Goal: Transaction & Acquisition: Purchase product/service

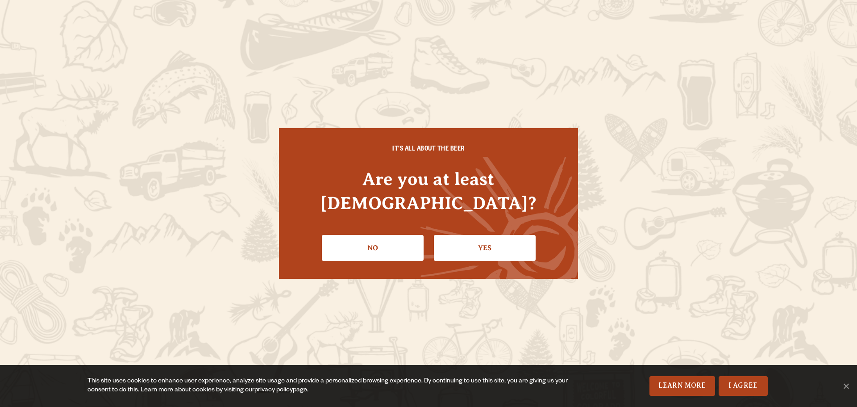
drag, startPoint x: 495, startPoint y: 230, endPoint x: 495, endPoint y: 236, distance: 5.8
click at [495, 235] on link "Yes" at bounding box center [485, 248] width 102 height 26
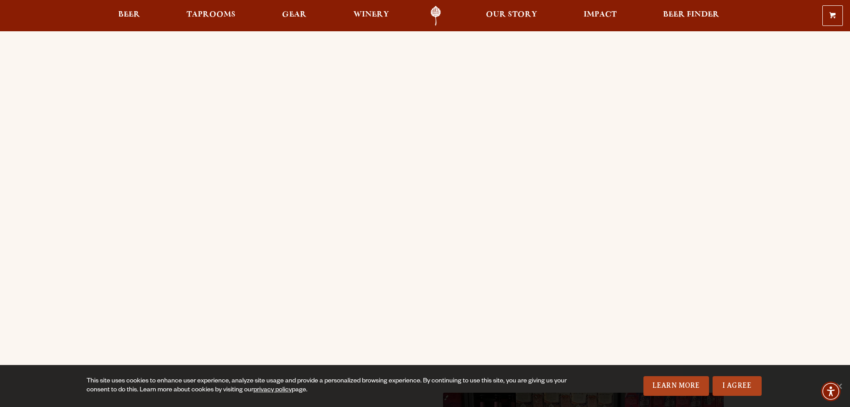
scroll to position [89, 0]
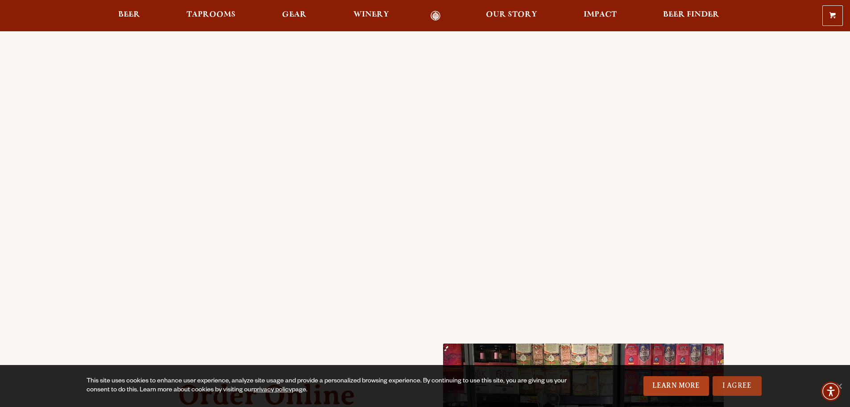
click at [745, 386] on link "I Agree" at bounding box center [737, 386] width 49 height 20
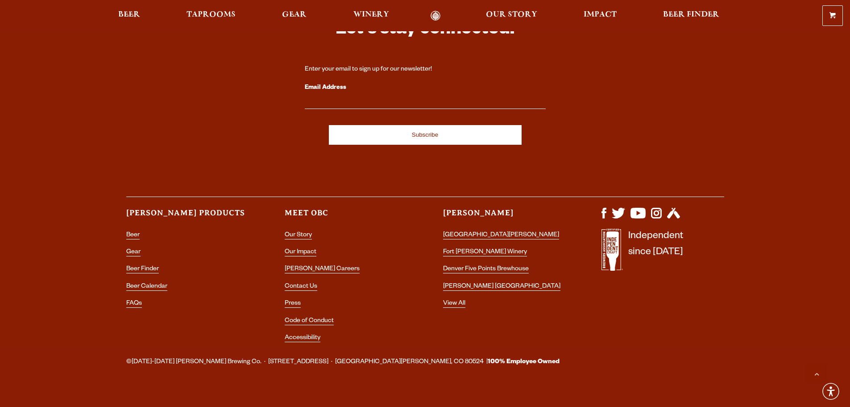
scroll to position [0, 0]
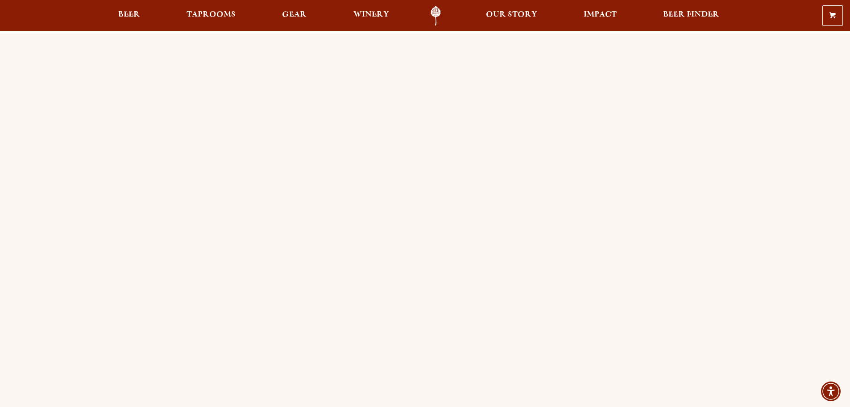
click at [91, 245] on div "Order Online Order [PERSON_NAME] beer or OBC Wine online for delivery or pick-u…" at bounding box center [425, 353] width 850 height 640
click at [65, 163] on div "Order Online Order [PERSON_NAME] beer or OBC Wine online for delivery or pick-u…" at bounding box center [425, 353] width 850 height 640
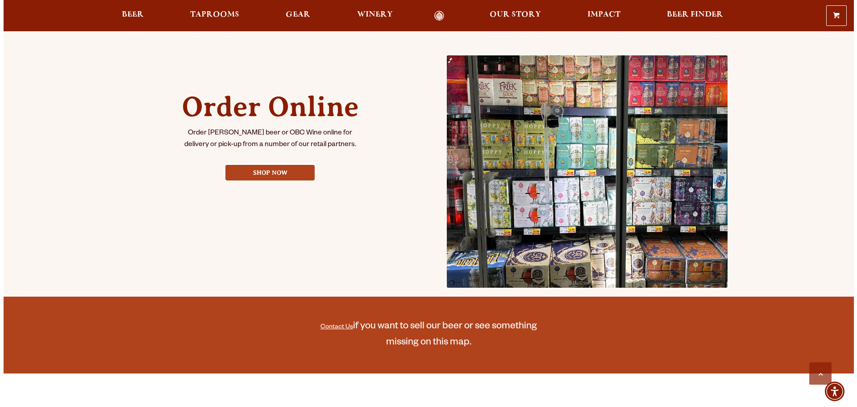
scroll to position [357, 0]
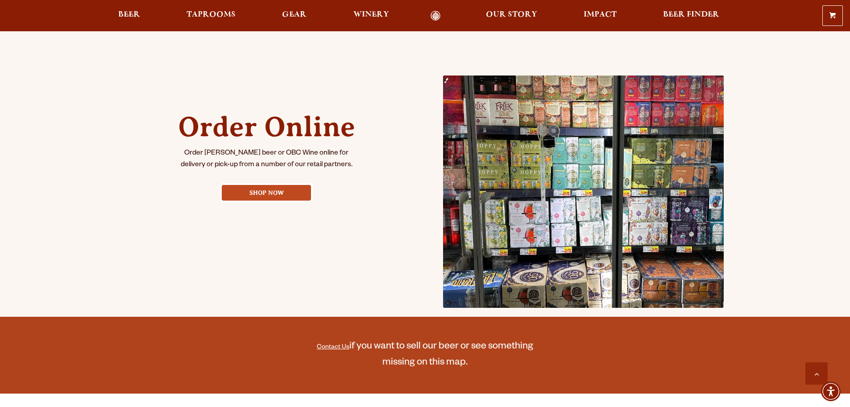
click at [298, 195] on link "Shop Now" at bounding box center [266, 193] width 89 height 16
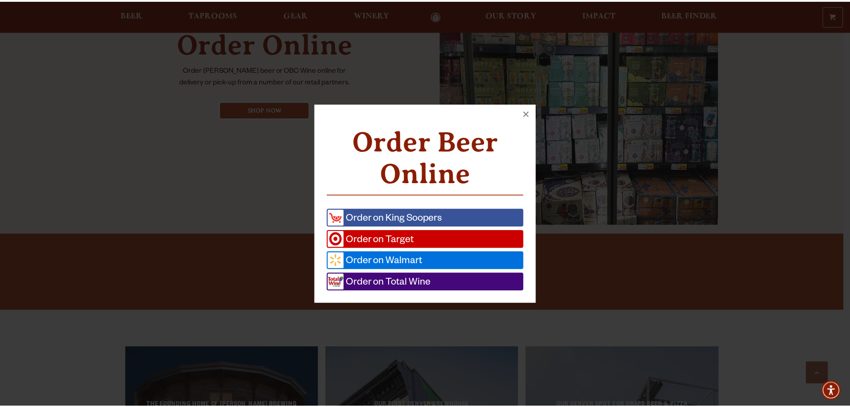
scroll to position [441, 0]
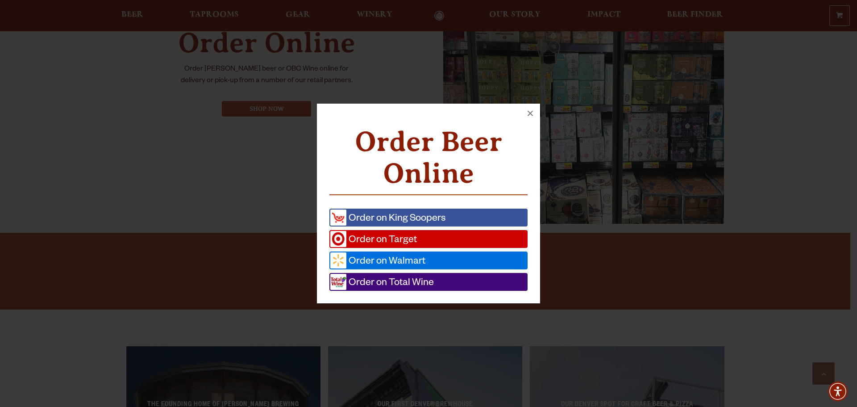
click at [400, 263] on span "Order on Walmart" at bounding box center [385, 260] width 79 height 16
click at [437, 234] on link "Order on Target" at bounding box center [428, 239] width 198 height 18
click at [420, 280] on span "Order on Total Wine" at bounding box center [390, 282] width 88 height 16
drag, startPoint x: 532, startPoint y: 111, endPoint x: 528, endPoint y: 102, distance: 9.2
click at [531, 110] on button "×" at bounding box center [531, 114] width 20 height 20
